Goal: Information Seeking & Learning: Learn about a topic

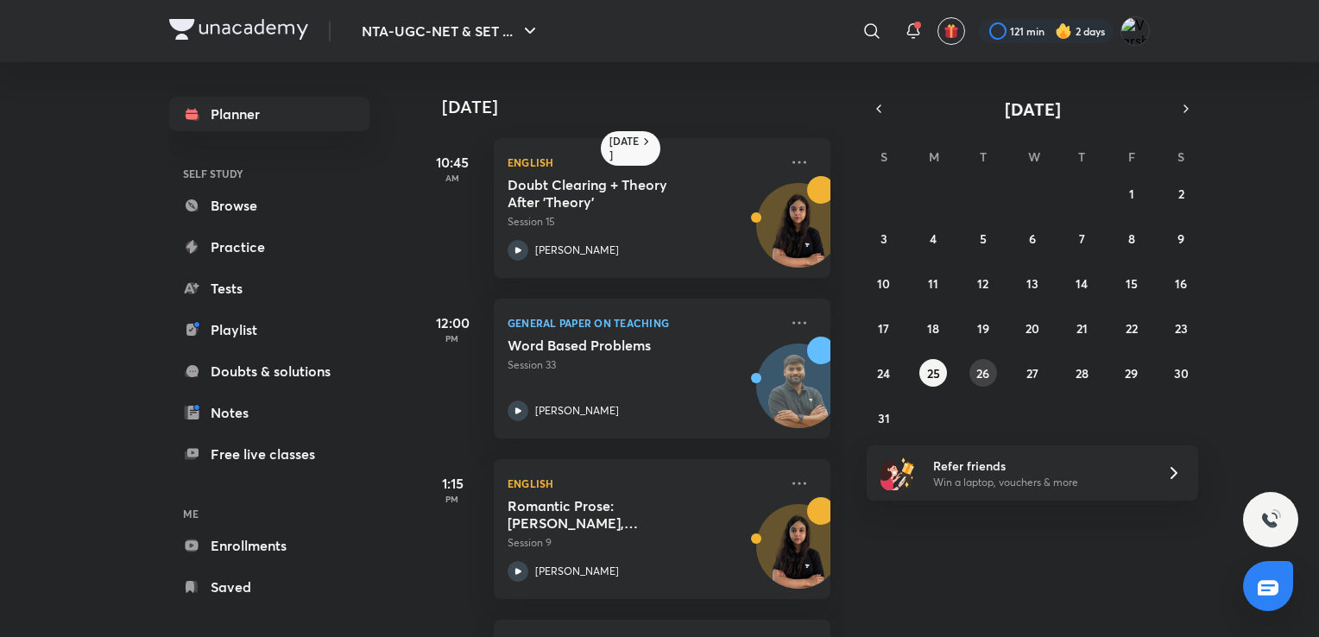
click at [984, 381] on button "26" at bounding box center [983, 373] width 28 height 28
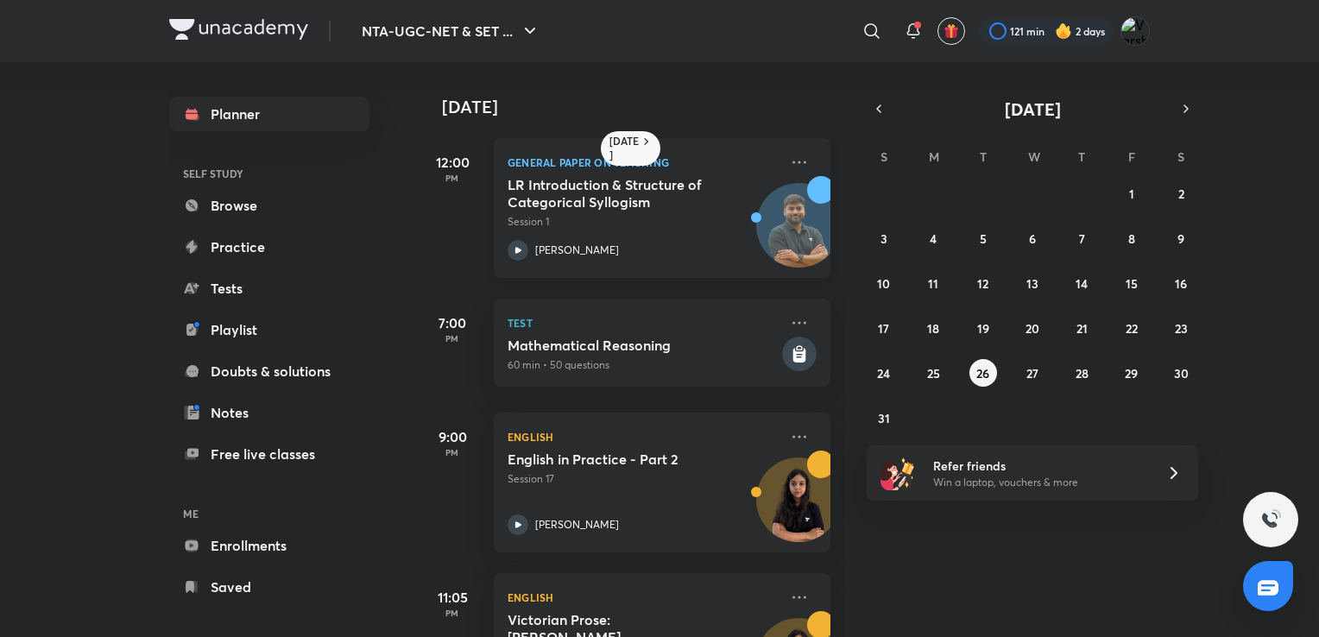
click at [650, 249] on div "[PERSON_NAME]" at bounding box center [643, 250] width 271 height 21
